Goal: Check status: Check status

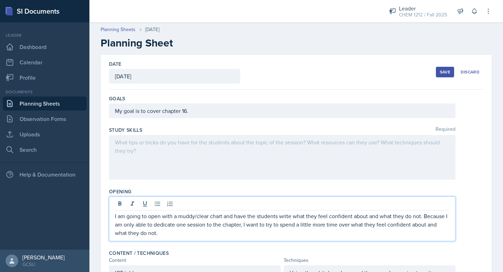
click at [445, 75] on button "Save" at bounding box center [445, 72] width 18 height 10
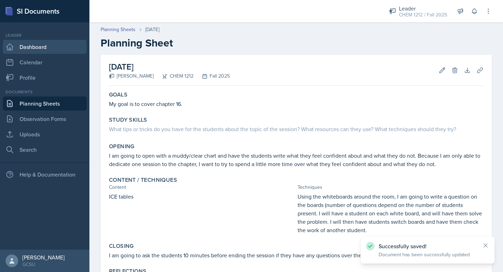
click at [34, 47] on link "Dashboard" at bounding box center [45, 47] width 84 height 14
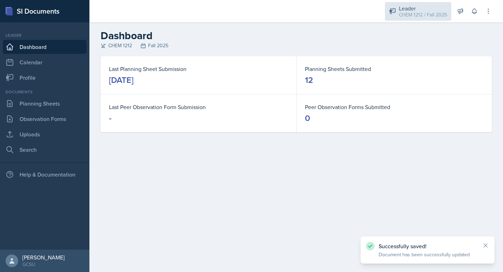
click at [427, 13] on div "CHEM 1212 / Fall 2025" at bounding box center [423, 14] width 48 height 7
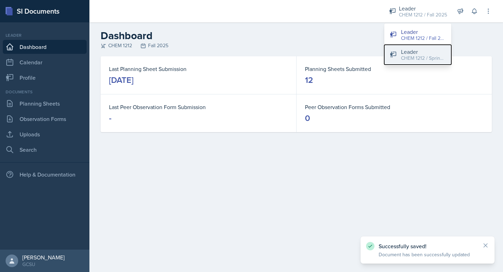
click at [417, 53] on div "Leader" at bounding box center [423, 52] width 45 height 8
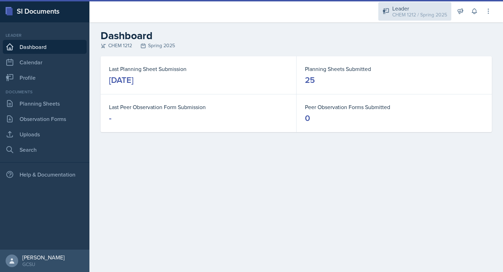
click at [433, 12] on div "CHEM 1212 / Spring 2025" at bounding box center [420, 14] width 55 height 7
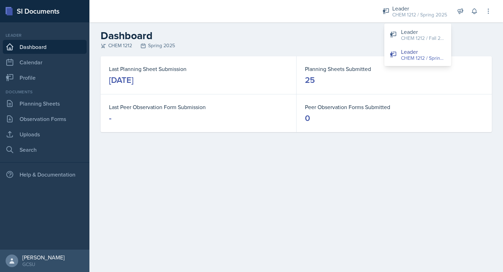
click at [299, 181] on main "Dashboard CHEM 1212 Spring 2025 Last Planning Sheet Submission [DATE] Planning …" at bounding box center [297, 147] width 414 height 250
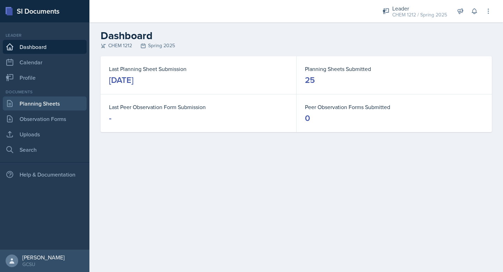
click at [55, 101] on link "Planning Sheets" at bounding box center [45, 104] width 84 height 14
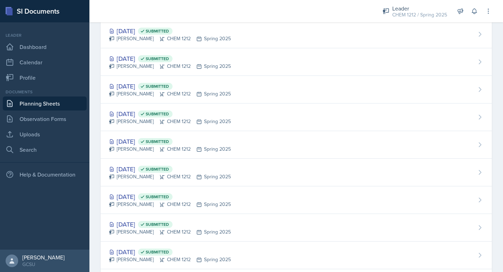
scroll to position [534, 0]
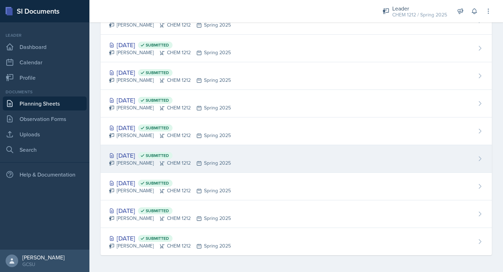
click at [212, 150] on div "[DATE] Submitted [PERSON_NAME] CHEM 1212 Spring 2025" at bounding box center [297, 159] width 392 height 28
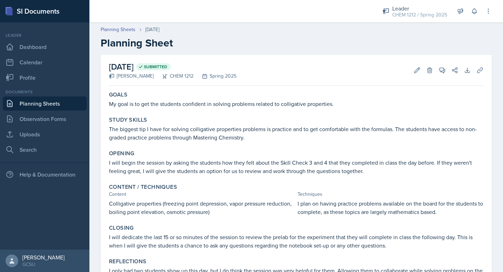
click at [61, 100] on link "Planning Sheets" at bounding box center [45, 104] width 84 height 14
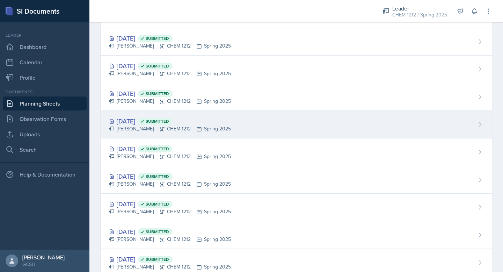
scroll to position [401, 0]
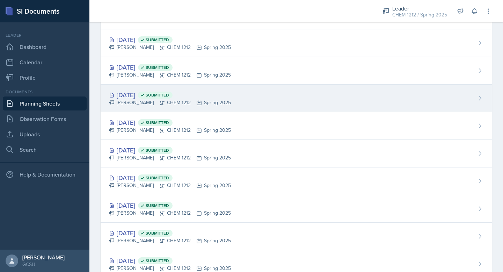
click at [221, 98] on div "[DATE] Submitted [PERSON_NAME] CHEM 1212 Spring 2025" at bounding box center [297, 99] width 392 height 28
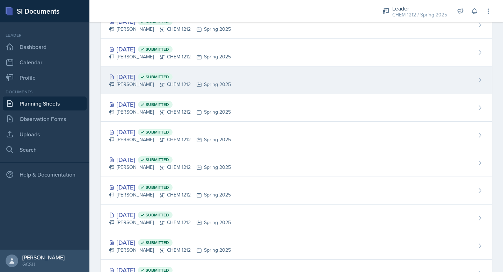
scroll to position [318, 0]
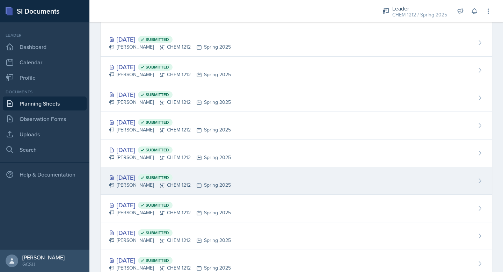
click at [171, 184] on div "[PERSON_NAME] CHEM 1212 Spring 2025" at bounding box center [170, 184] width 122 height 7
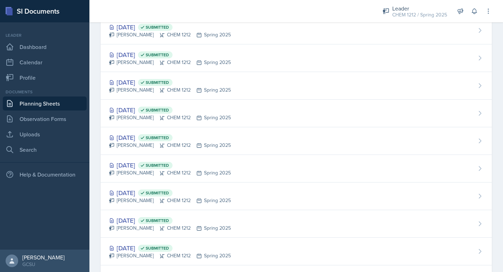
scroll to position [461, 0]
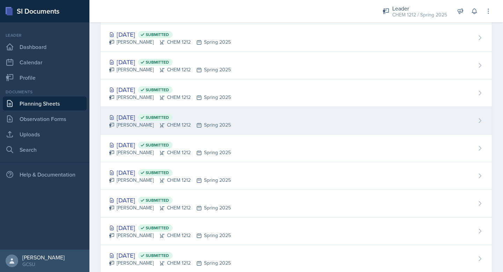
click at [146, 119] on div "[DATE] Submitted" at bounding box center [170, 117] width 122 height 9
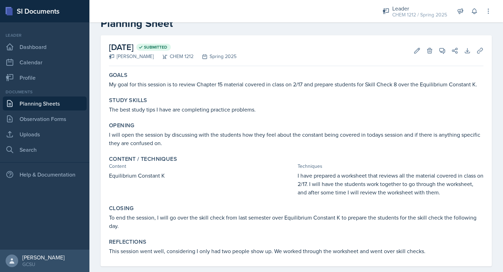
scroll to position [31, 0]
